Goal: Task Accomplishment & Management: Manage account settings

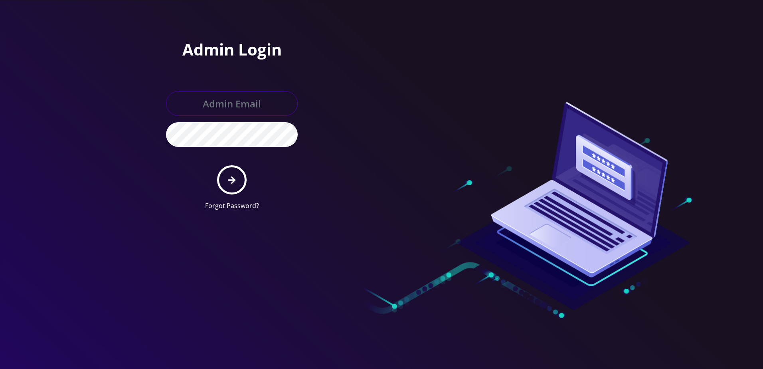
type input "[PERSON_NAME][EMAIL_ADDRESS][DOMAIN_NAME]"
click at [219, 179] on button "submit" at bounding box center [231, 179] width 29 height 29
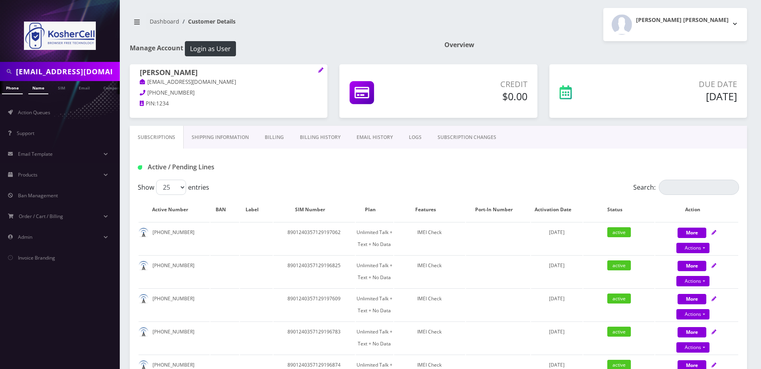
drag, startPoint x: 0, startPoint y: 0, endPoint x: 38, endPoint y: 89, distance: 96.5
click at [38, 89] on link "Name" at bounding box center [38, 87] width 20 height 13
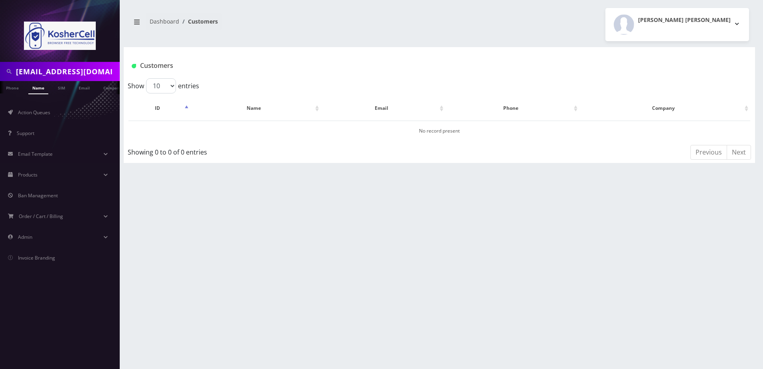
click at [86, 75] on input "[EMAIL_ADDRESS][DOMAIN_NAME]" at bounding box center [67, 71] width 102 height 15
click at [86, 75] on input "info@ygosb.com" at bounding box center [67, 71] width 102 height 15
type input "elman"
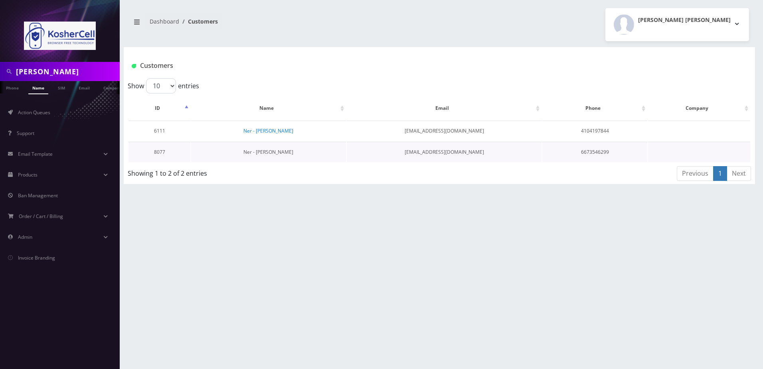
click at [281, 154] on link "Ner - Akiva Elman" at bounding box center [268, 151] width 50 height 7
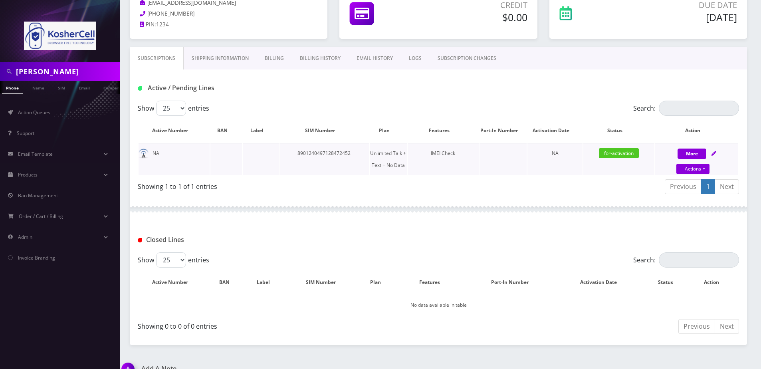
scroll to position [80, 0]
click at [712, 153] on icon at bounding box center [713, 152] width 5 height 5
select select "363"
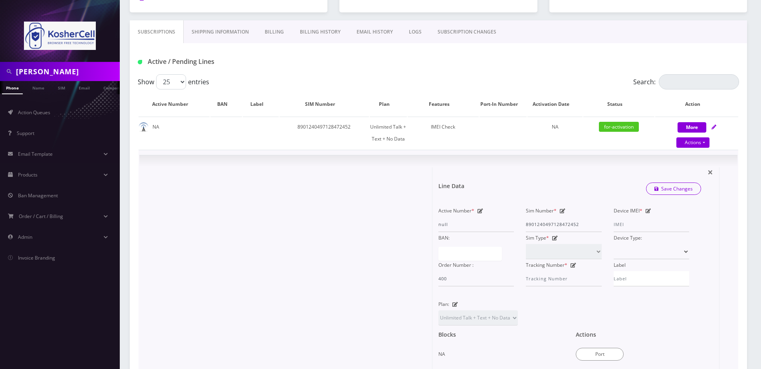
scroll to position [120, 0]
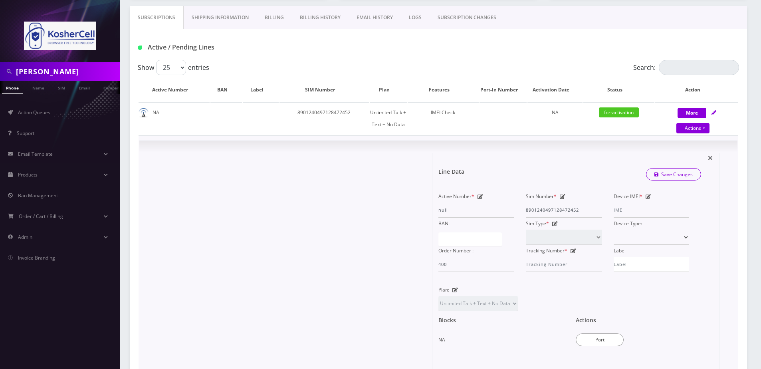
click at [647, 196] on icon at bounding box center [648, 196] width 6 height 5
click at [584, 341] on button "Port" at bounding box center [599, 339] width 48 height 13
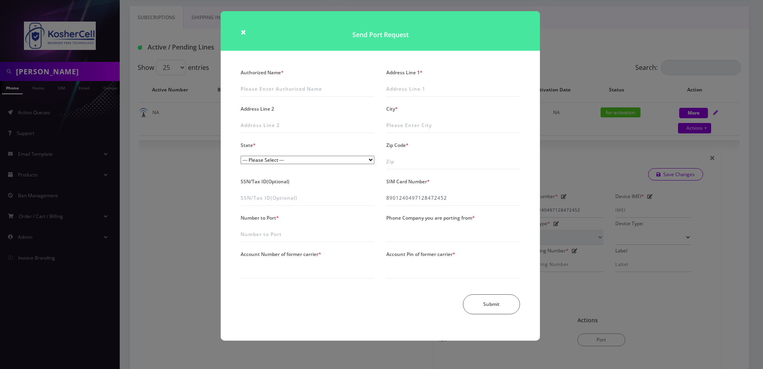
drag, startPoint x: 590, startPoint y: 59, endPoint x: 583, endPoint y: 85, distance: 27.3
click at [590, 59] on div "× Send Port Request Authorized Name * Address Line 1 * Address Line 2 City * St…" at bounding box center [381, 184] width 763 height 369
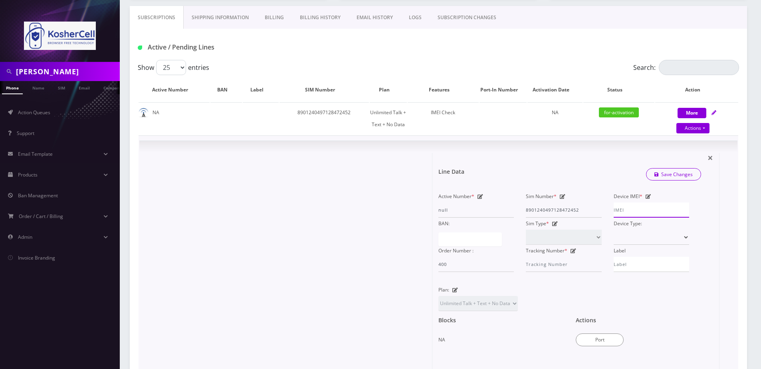
click at [639, 213] on input "Device IMEI *" at bounding box center [650, 209] width 75 height 15
type input "358291740863207"
click at [665, 172] on link "Save Changes" at bounding box center [673, 174] width 55 height 12
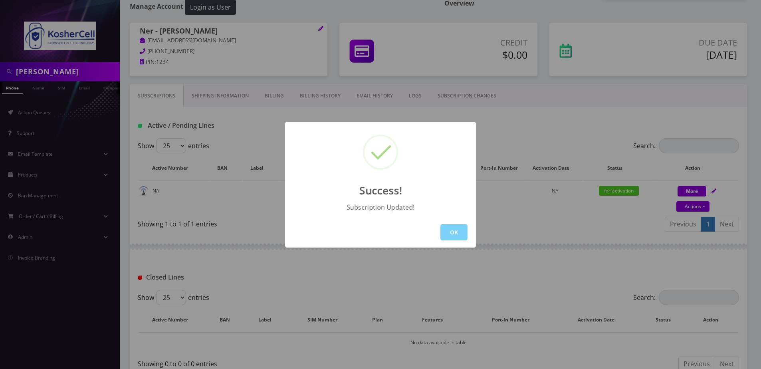
scroll to position [94, 0]
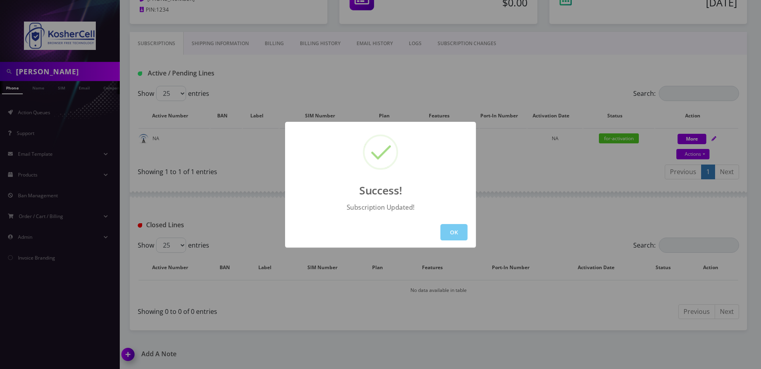
click at [445, 227] on button "OK" at bounding box center [453, 232] width 27 height 16
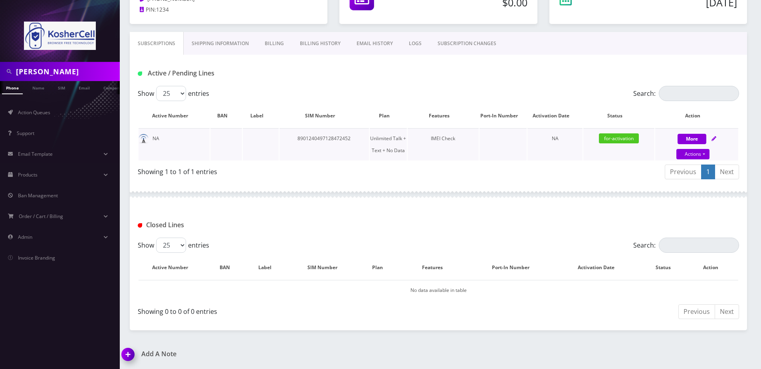
click at [716, 139] on icon at bounding box center [713, 138] width 5 height 5
select select "363"
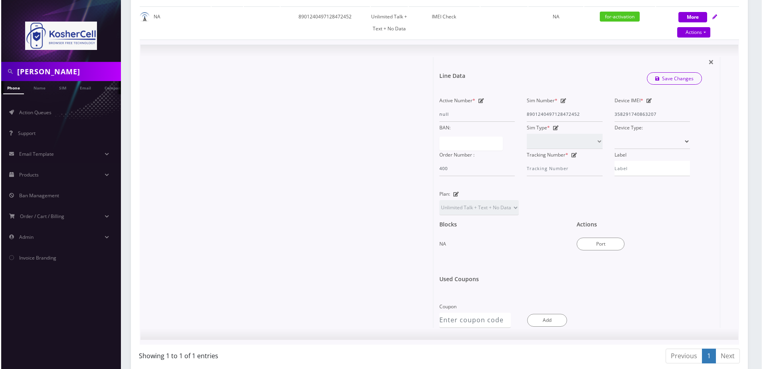
scroll to position [253, 0]
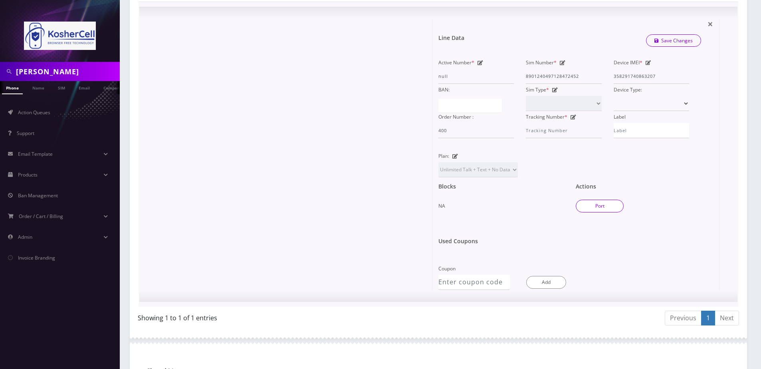
click at [605, 206] on button "Port" at bounding box center [599, 206] width 48 height 13
type input "8901240497128472452"
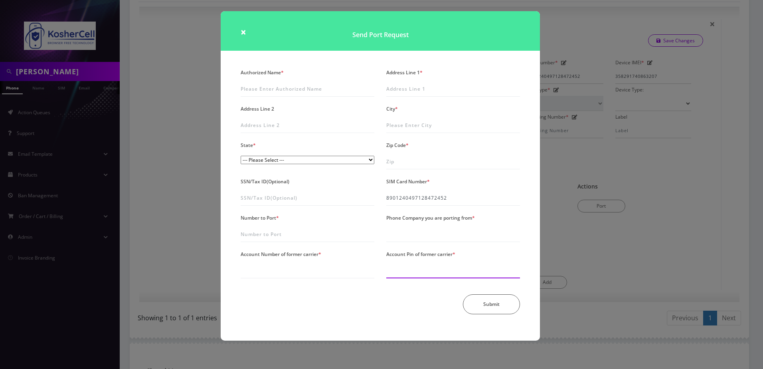
click at [413, 269] on input "Account Pin of former carrier *" at bounding box center [453, 270] width 134 height 15
click at [370, 311] on div "Submit" at bounding box center [380, 304] width 291 height 20
click at [402, 228] on input "Phone Company you are porting from *" at bounding box center [453, 234] width 134 height 15
click at [345, 309] on div "Submit" at bounding box center [380, 304] width 291 height 20
click at [426, 233] on input "Phone Company you are porting from *" at bounding box center [453, 234] width 134 height 15
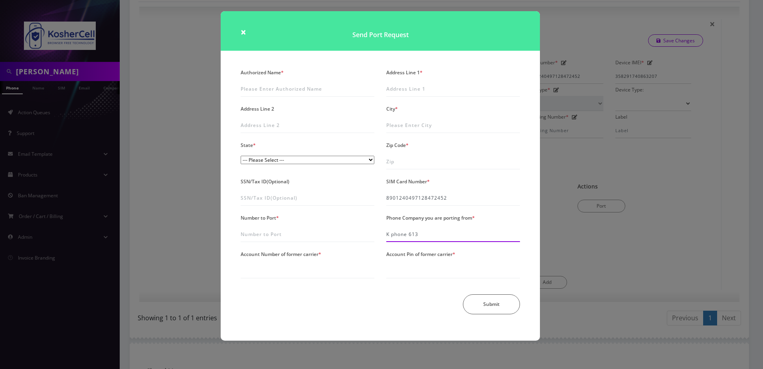
type input "K phone 613"
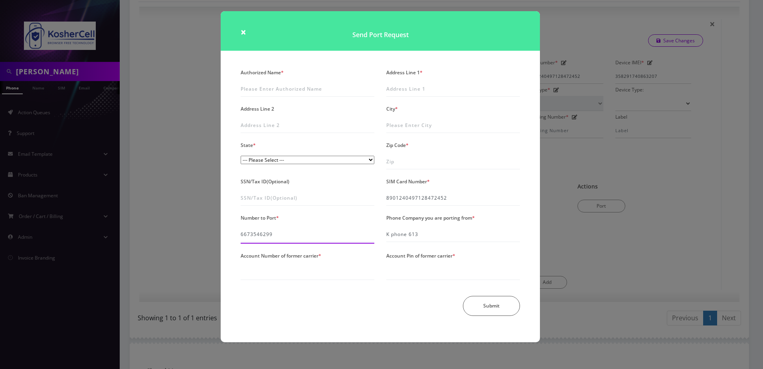
type input "6673546299"
type input "83507829"
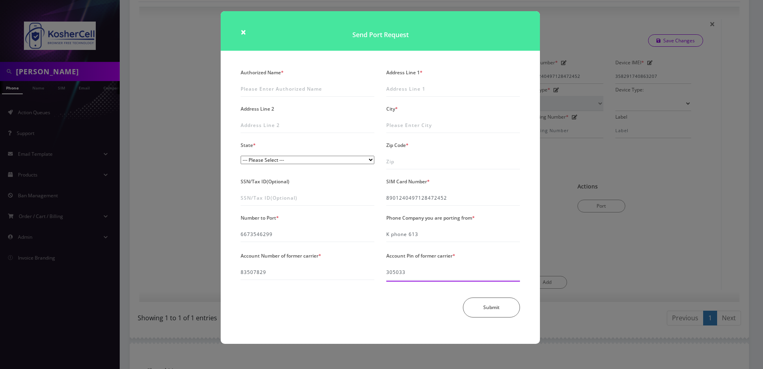
type input "305033"
drag, startPoint x: 408, startPoint y: 84, endPoint x: 373, endPoint y: 89, distance: 35.4
click at [408, 84] on input "Address Line 1 *" at bounding box center [453, 88] width 134 height 15
click at [346, 88] on input "Authorized Name *" at bounding box center [308, 88] width 134 height 15
drag, startPoint x: 419, startPoint y: 71, endPoint x: 397, endPoint y: 72, distance: 22.0
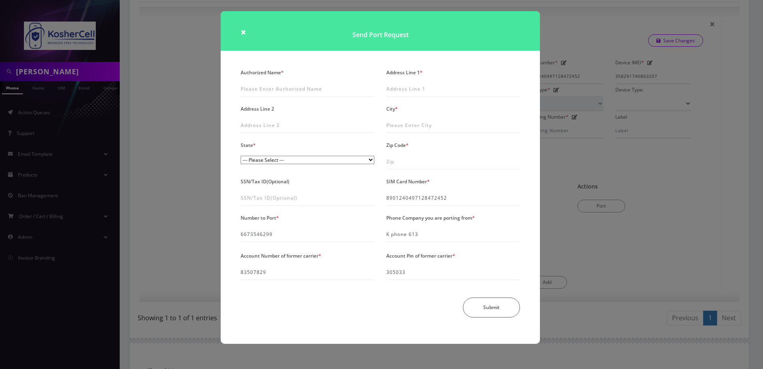
click at [419, 71] on label "Address Line 1 *" at bounding box center [404, 73] width 36 height 12
click at [419, 81] on input "Address Line 1 *" at bounding box center [453, 88] width 134 height 15
click at [318, 88] on input "Authorized Name *" at bounding box center [308, 88] width 134 height 15
type input "[PERSON_NAME]"
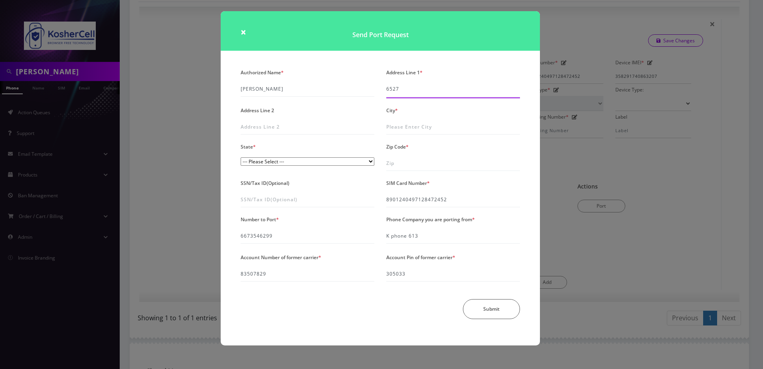
type input "[STREET_ADDRESS]"
type input "[GEOGRAPHIC_DATA]"
select select "MD"
type input "21209"
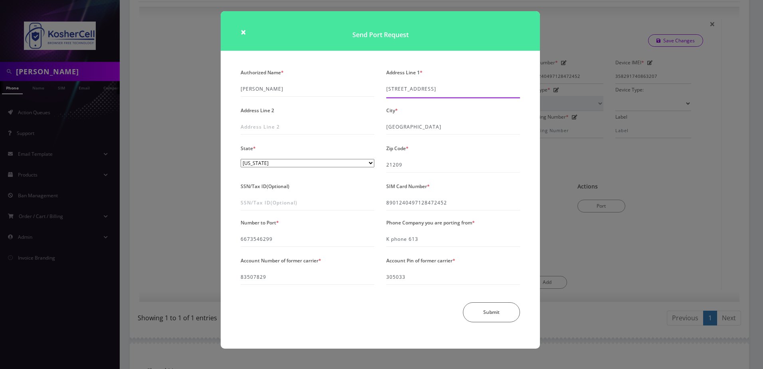
drag, startPoint x: 457, startPoint y: 94, endPoint x: 401, endPoint y: 94, distance: 56.3
click at [401, 94] on input "[STREET_ADDRESS]" at bounding box center [453, 88] width 134 height 15
type input "[STREET_ADDRESS]"
click at [481, 314] on button "Submit" at bounding box center [491, 312] width 57 height 20
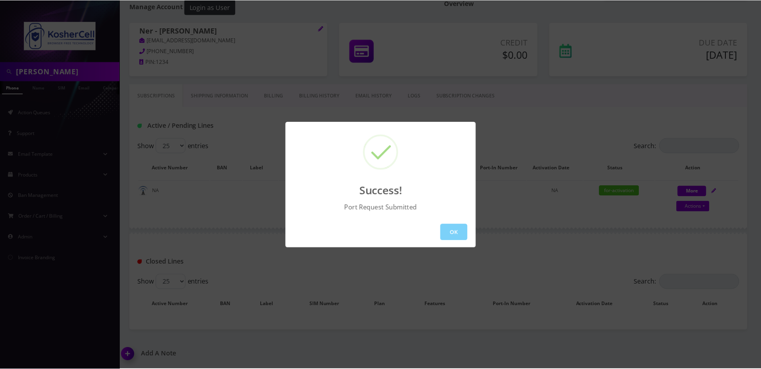
scroll to position [42, 0]
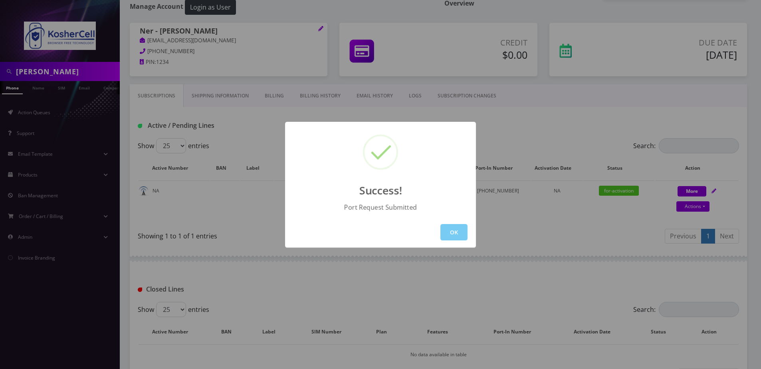
click at [458, 229] on button "OK" at bounding box center [453, 232] width 27 height 16
